Goal: Task Accomplishment & Management: Use online tool/utility

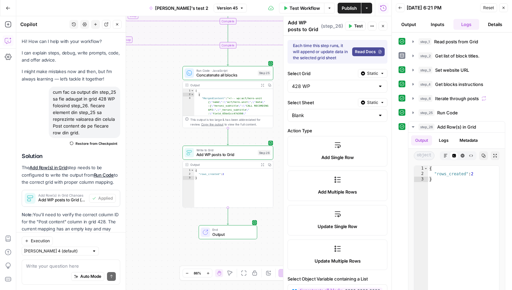
scroll to position [414, 0]
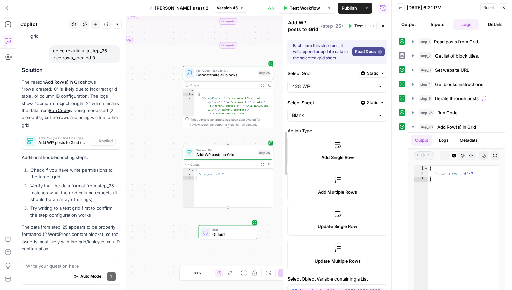
drag, startPoint x: 285, startPoint y: 73, endPoint x: 310, endPoint y: 73, distance: 25.1
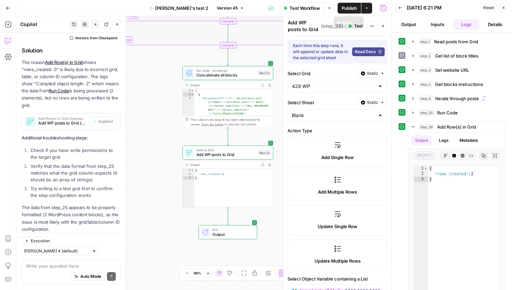
click at [310, 9] on span "Test Workflow" at bounding box center [305, 8] width 30 height 7
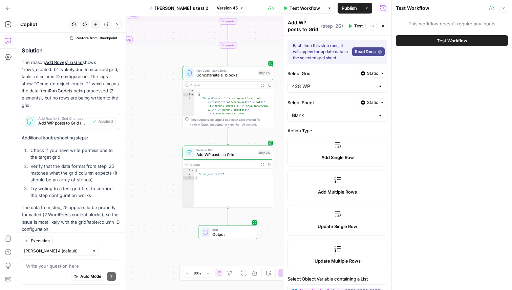
click at [429, 43] on button "Test Workflow" at bounding box center [452, 40] width 112 height 11
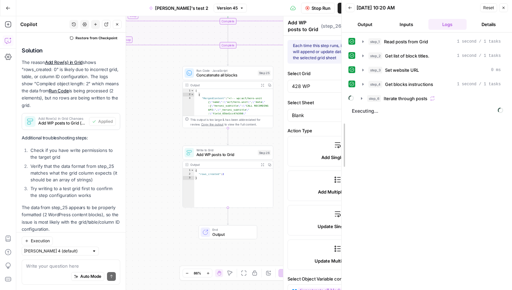
drag, startPoint x: 394, startPoint y: 69, endPoint x: 343, endPoint y: 72, distance: 50.6
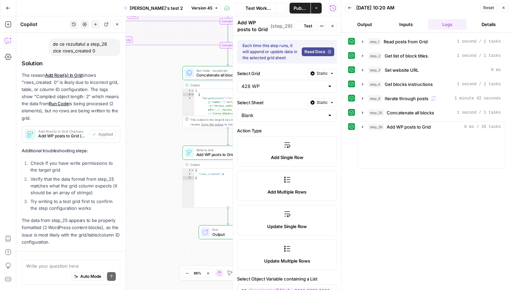
scroll to position [414, 0]
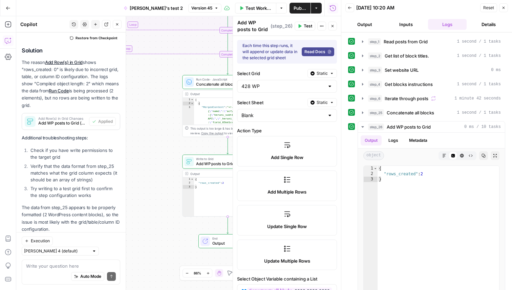
click at [505, 8] on icon "button" at bounding box center [504, 8] width 4 height 4
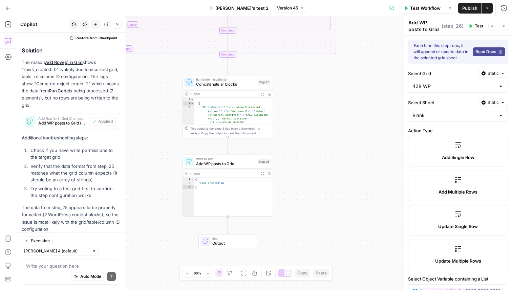
click at [502, 24] on span "E" at bounding box center [502, 22] width 5 height 7
click at [503, 28] on button "Close" at bounding box center [503, 26] width 9 height 9
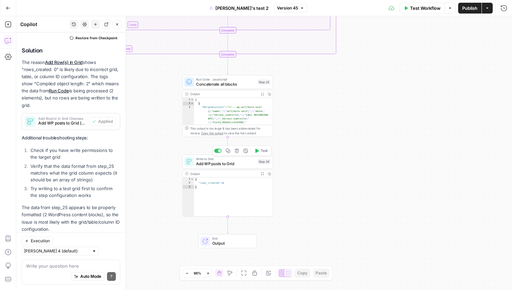
click at [219, 153] on div "Copy step Delete step Add Note Test" at bounding box center [242, 151] width 59 height 11
click at [219, 150] on div at bounding box center [219, 150] width 3 height 3
click at [219, 72] on div at bounding box center [219, 71] width 3 height 3
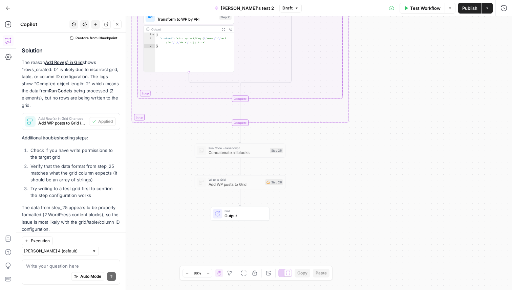
click at [424, 8] on span "Test Workflow" at bounding box center [425, 8] width 30 height 7
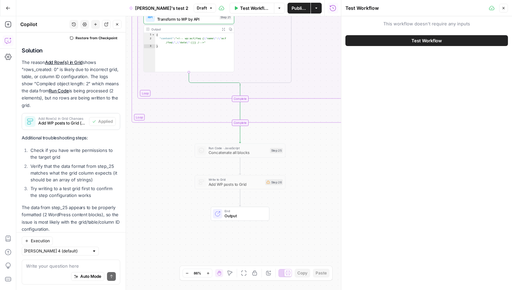
click at [436, 41] on span "Test Workflow" at bounding box center [427, 40] width 30 height 7
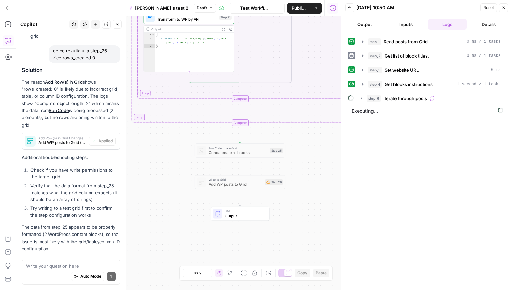
scroll to position [414, 0]
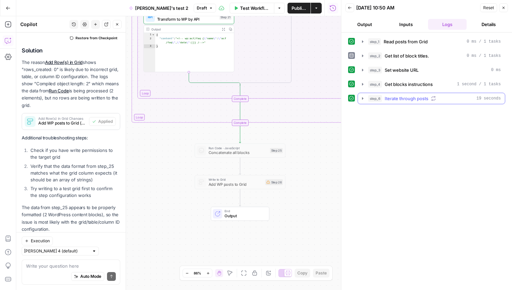
click at [396, 99] on span "Iterate through posts" at bounding box center [407, 98] width 44 height 7
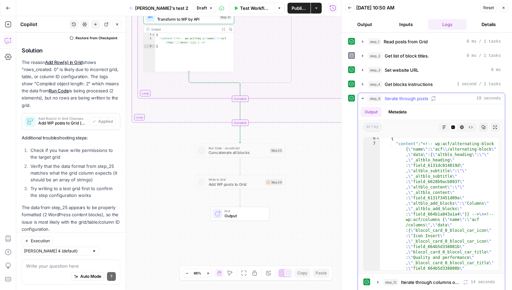
scroll to position [116, 0]
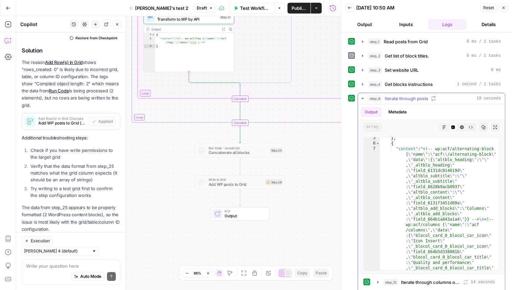
type textarea "**********"
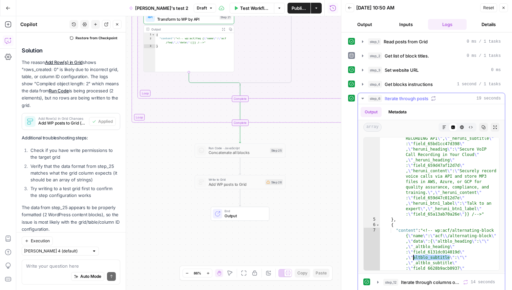
scroll to position [29, 0]
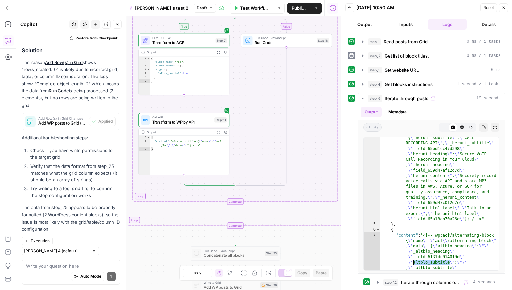
click at [191, 118] on span "Call API" at bounding box center [182, 117] width 60 height 5
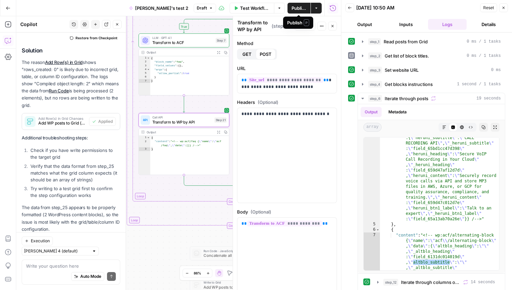
click at [297, 7] on span "Publish" at bounding box center [299, 8] width 15 height 7
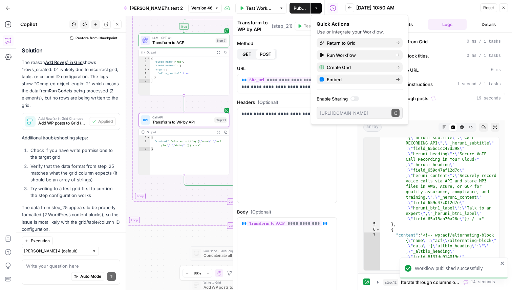
click at [261, 5] on span "Test Workflow" at bounding box center [259, 8] width 26 height 7
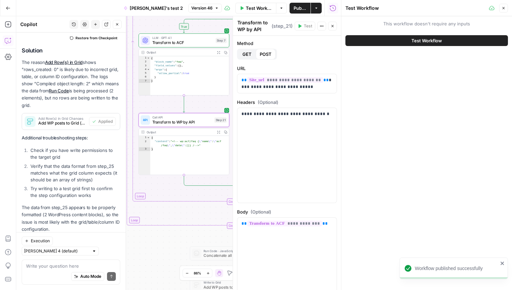
click at [385, 40] on button "Test Workflow" at bounding box center [427, 40] width 163 height 11
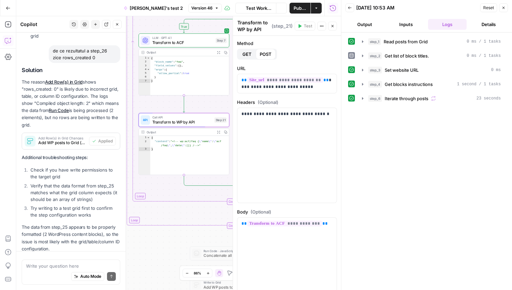
scroll to position [414, 0]
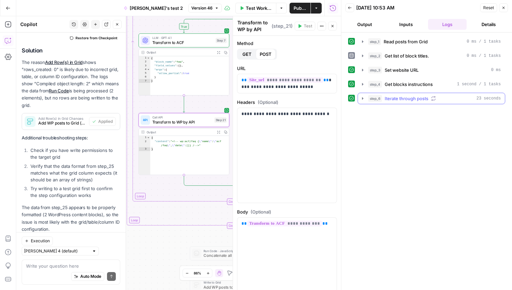
click at [388, 97] on span "Iterate through posts" at bounding box center [407, 98] width 44 height 7
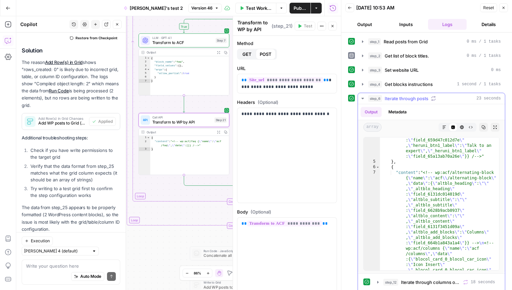
scroll to position [92, 0]
click at [174, 112] on div "Copy step Delete step Add Note Test" at bounding box center [198, 109] width 59 height 11
click at [175, 109] on div at bounding box center [176, 109] width 3 height 3
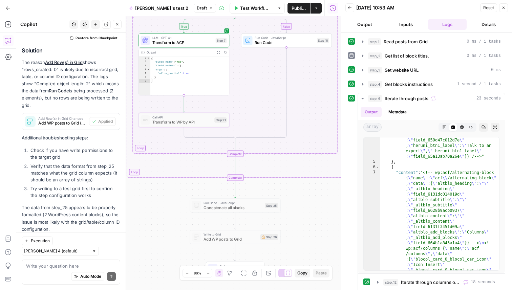
click at [266, 9] on span "Test Workflow" at bounding box center [255, 8] width 30 height 7
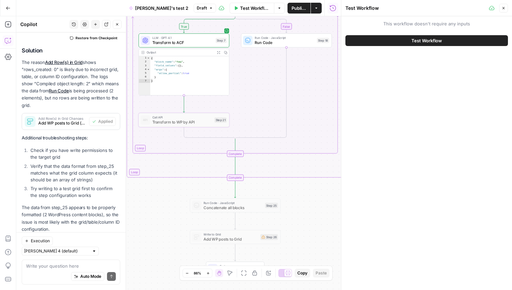
click at [383, 44] on button "Test Workflow" at bounding box center [427, 40] width 163 height 11
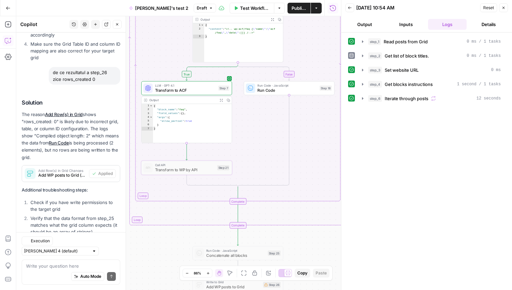
scroll to position [414, 0]
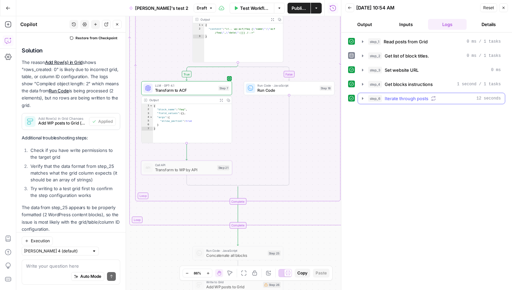
click at [362, 97] on icon "button" at bounding box center [362, 98] width 1 height 2
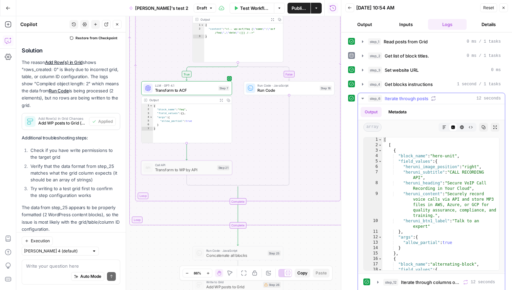
scroll to position [0, 0]
click at [420, 162] on div "[ [ { "block_name" : "hero-unit" , "field_values" : { "heruni_image_position" :…" at bounding box center [441, 209] width 117 height 144
type textarea "**********"
click at [420, 162] on div "[ [ { "block_name" : "hero-unit" , "field_values" : { "heruni_image_position" :…" at bounding box center [441, 209] width 117 height 144
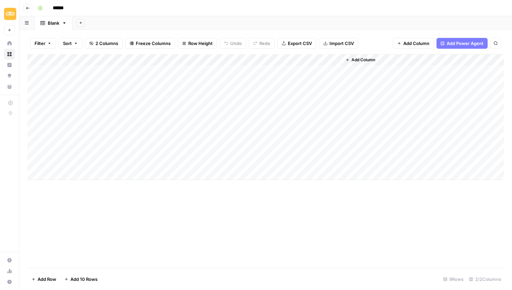
click at [35, 118] on div "Add Column" at bounding box center [265, 117] width 477 height 126
click at [36, 104] on div "Add Column" at bounding box center [265, 117] width 477 height 126
click at [37, 91] on div "Add Column" at bounding box center [265, 117] width 477 height 126
click at [37, 82] on div "Add Column" at bounding box center [265, 117] width 477 height 126
click at [38, 68] on div "Add Column" at bounding box center [265, 117] width 477 height 126
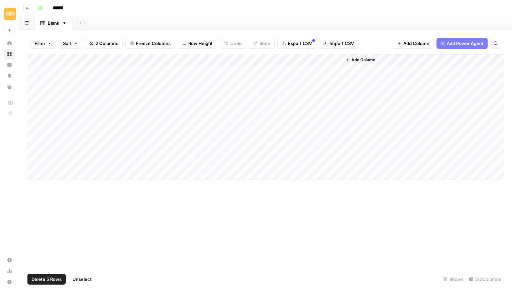
click at [51, 277] on span "Delete 5 Rows" at bounding box center [47, 279] width 30 height 7
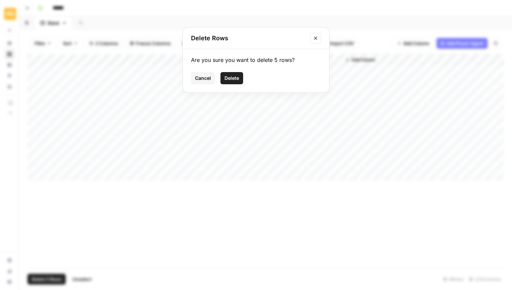
click at [233, 79] on span "Delete" at bounding box center [232, 78] width 15 height 7
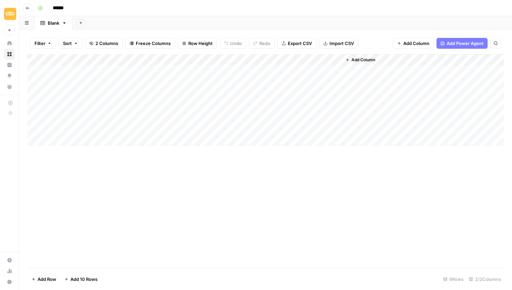
click at [173, 118] on div "Add Column" at bounding box center [265, 99] width 477 height 91
click at [206, 104] on div "Add Column" at bounding box center [265, 99] width 477 height 91
click at [207, 118] on div "Add Column" at bounding box center [265, 99] width 477 height 91
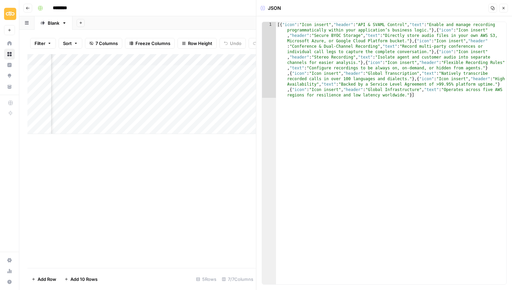
scroll to position [0, 268]
